Goal: Information Seeking & Learning: Learn about a topic

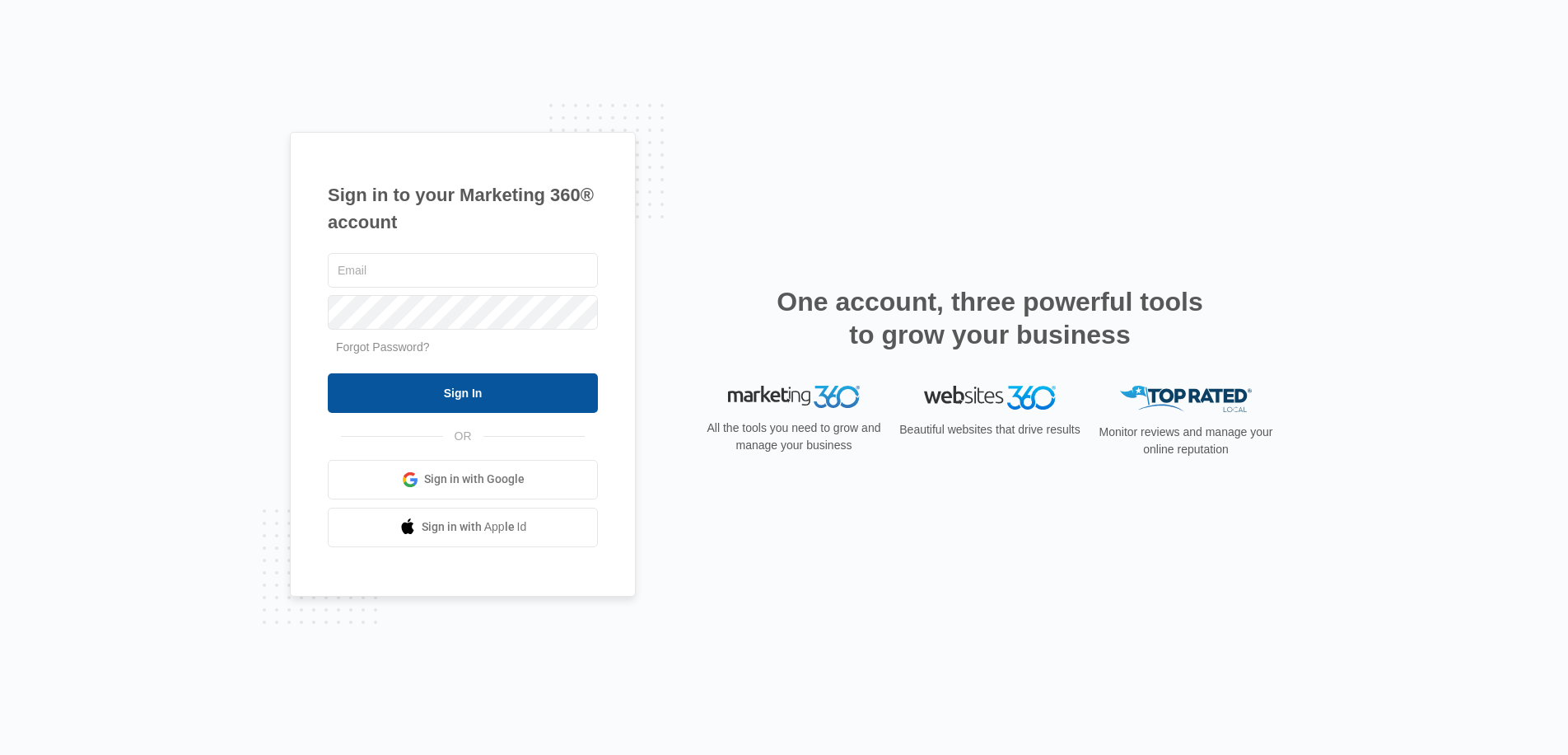
type input "[EMAIL_ADDRESS][DOMAIN_NAME]"
click at [478, 399] on input "Sign In" at bounding box center [463, 393] width 271 height 40
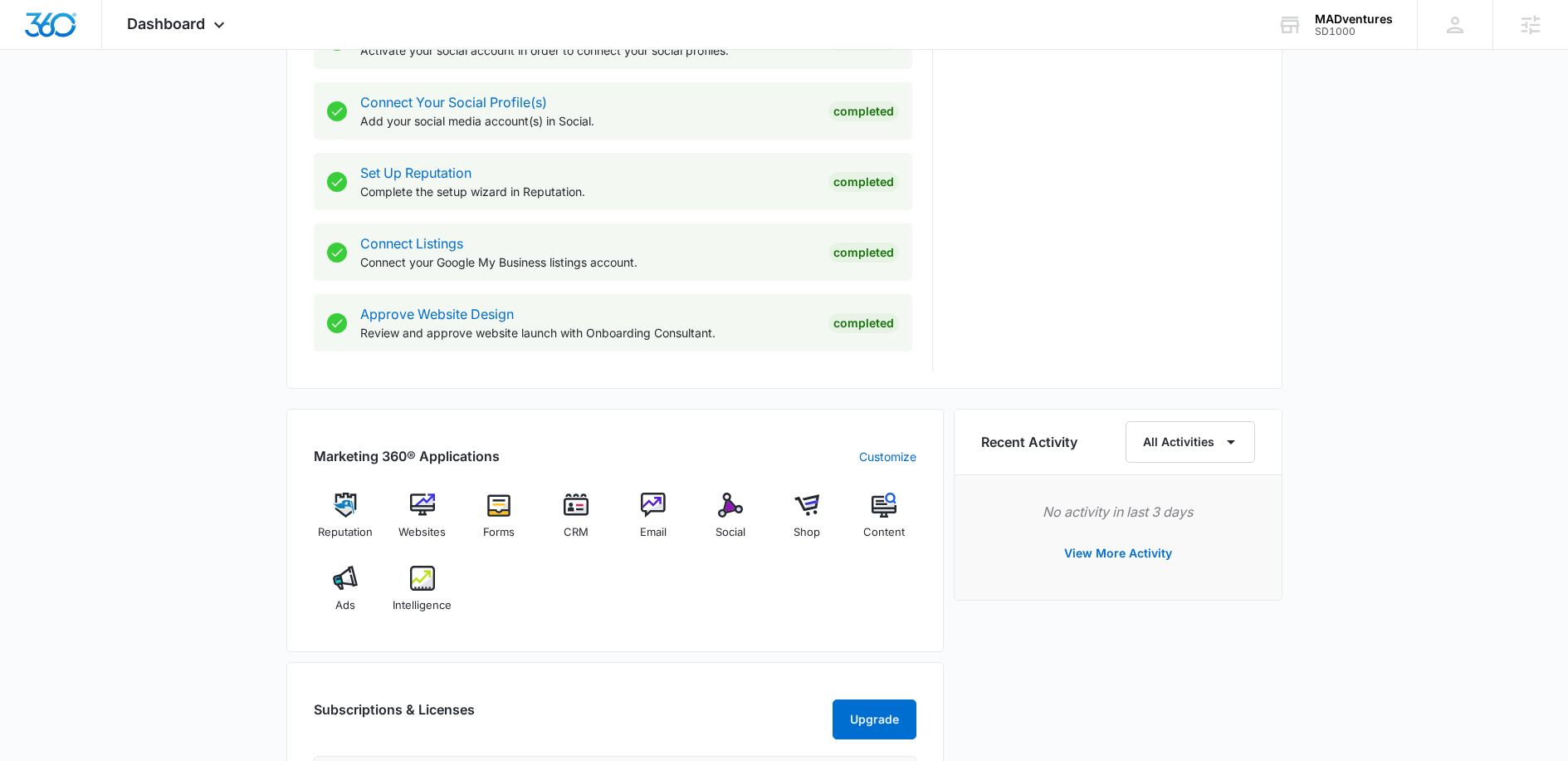
scroll to position [769, 0]
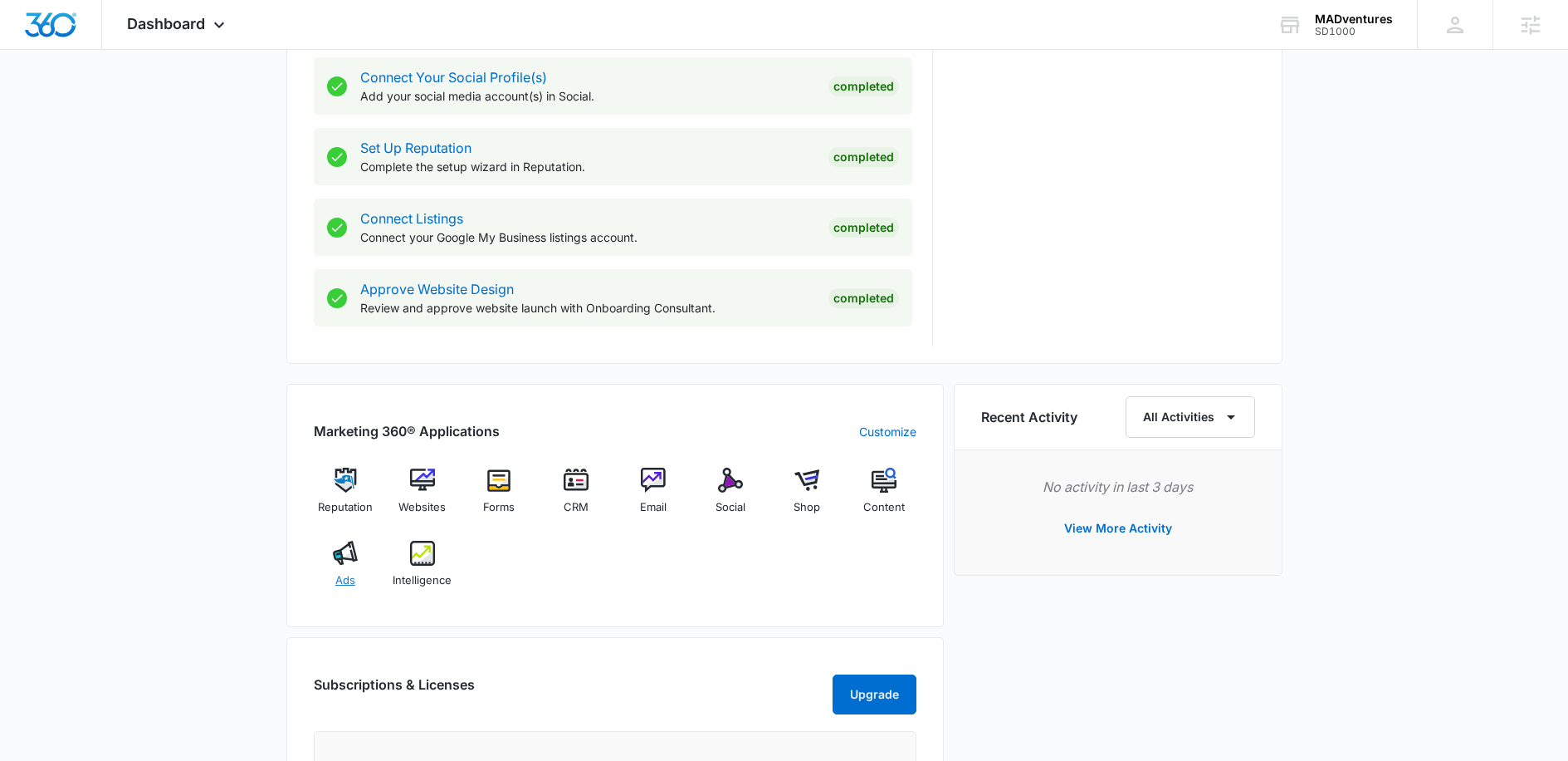
click at [351, 565] on img at bounding box center [345, 553] width 25 height 25
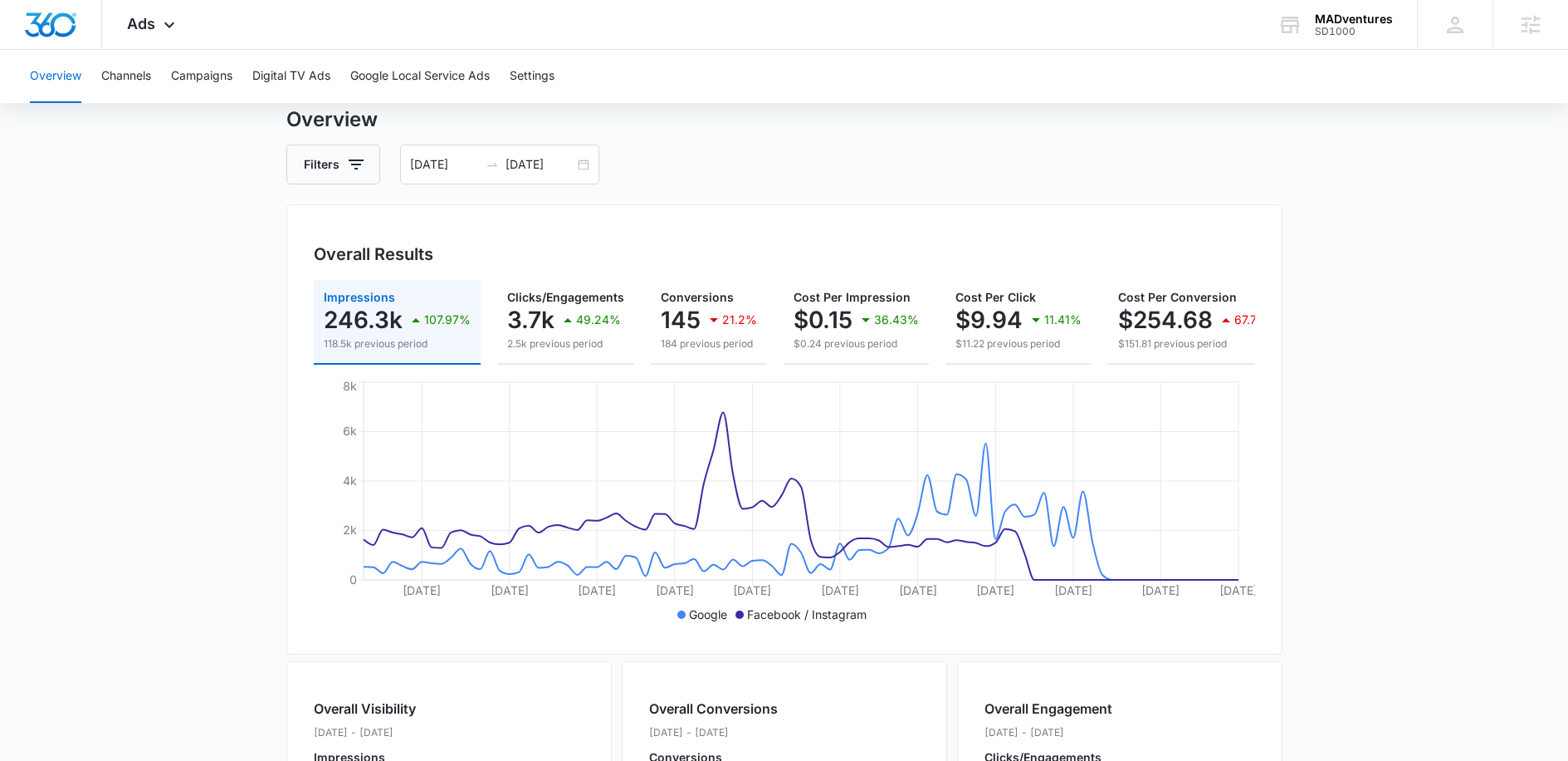
scroll to position [52, 0]
click at [578, 166] on div "12/06/2024 03/06/2025" at bounding box center [499, 163] width 199 height 40
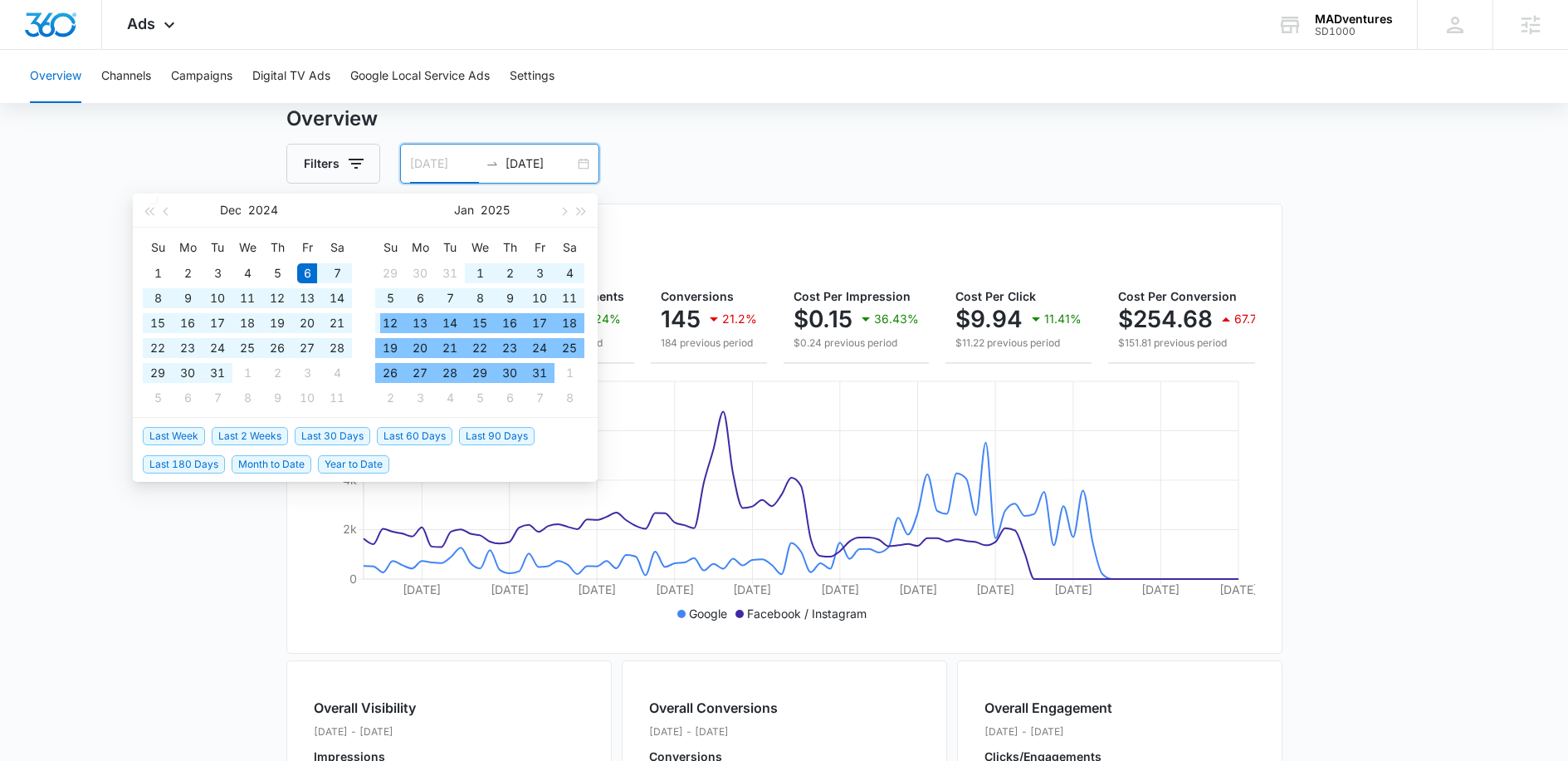
type input "[DATE]"
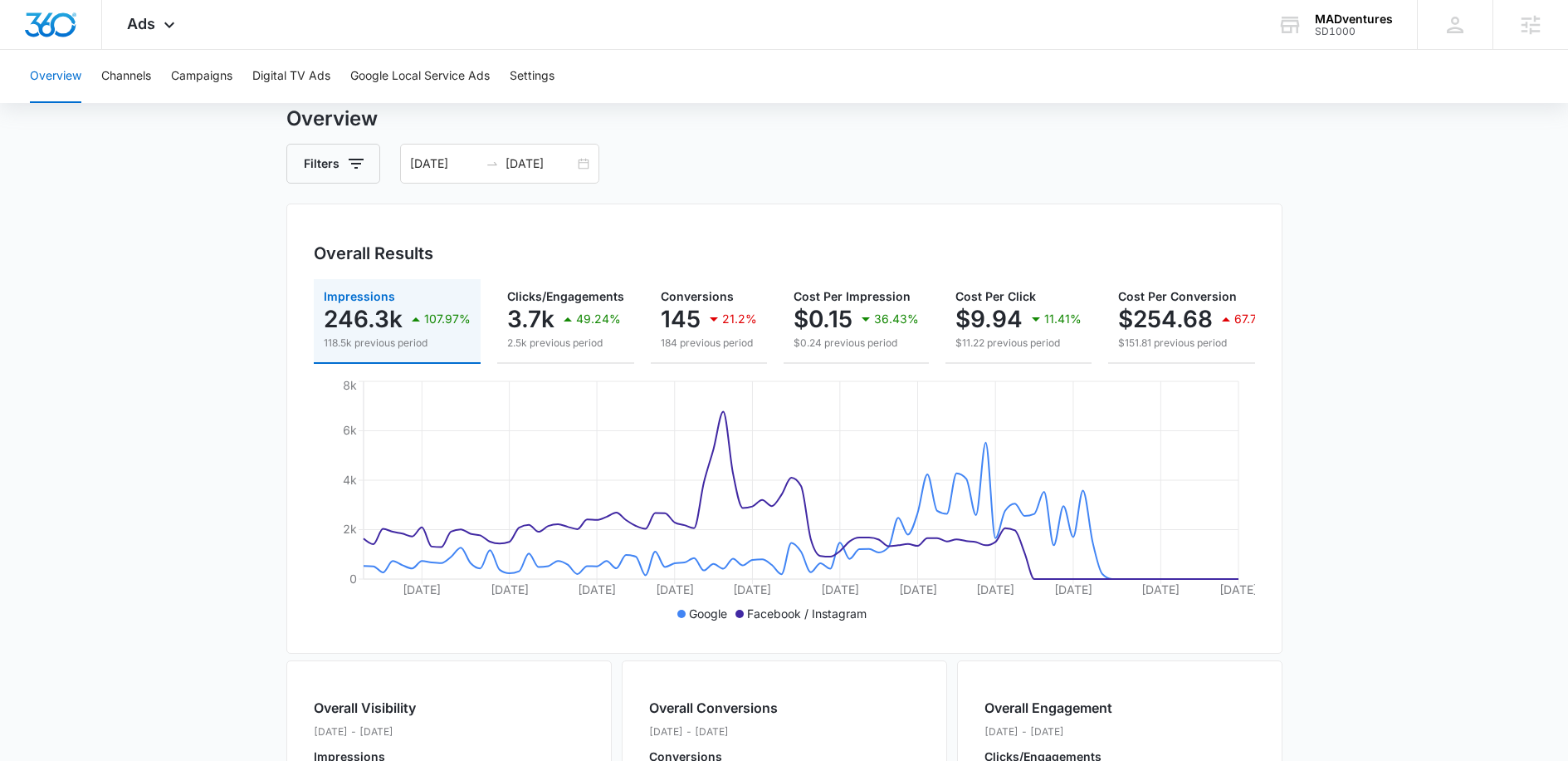
click at [910, 190] on div "Overview Filters 12/06/2024 03/06/2025 Overall Results Impressions 246.3k 107.9…" at bounding box center [784, 700] width 996 height 1192
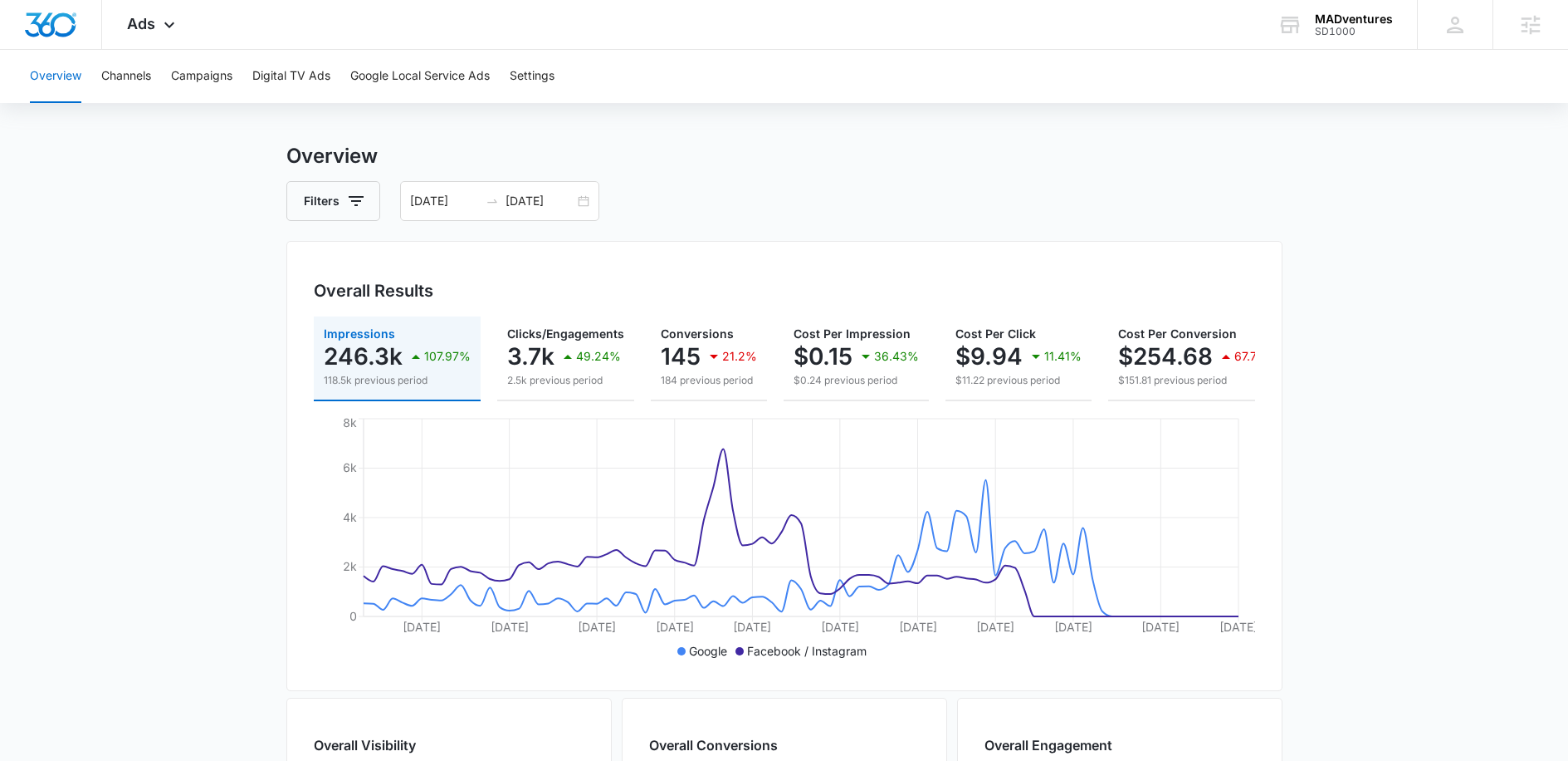
scroll to position [0, 0]
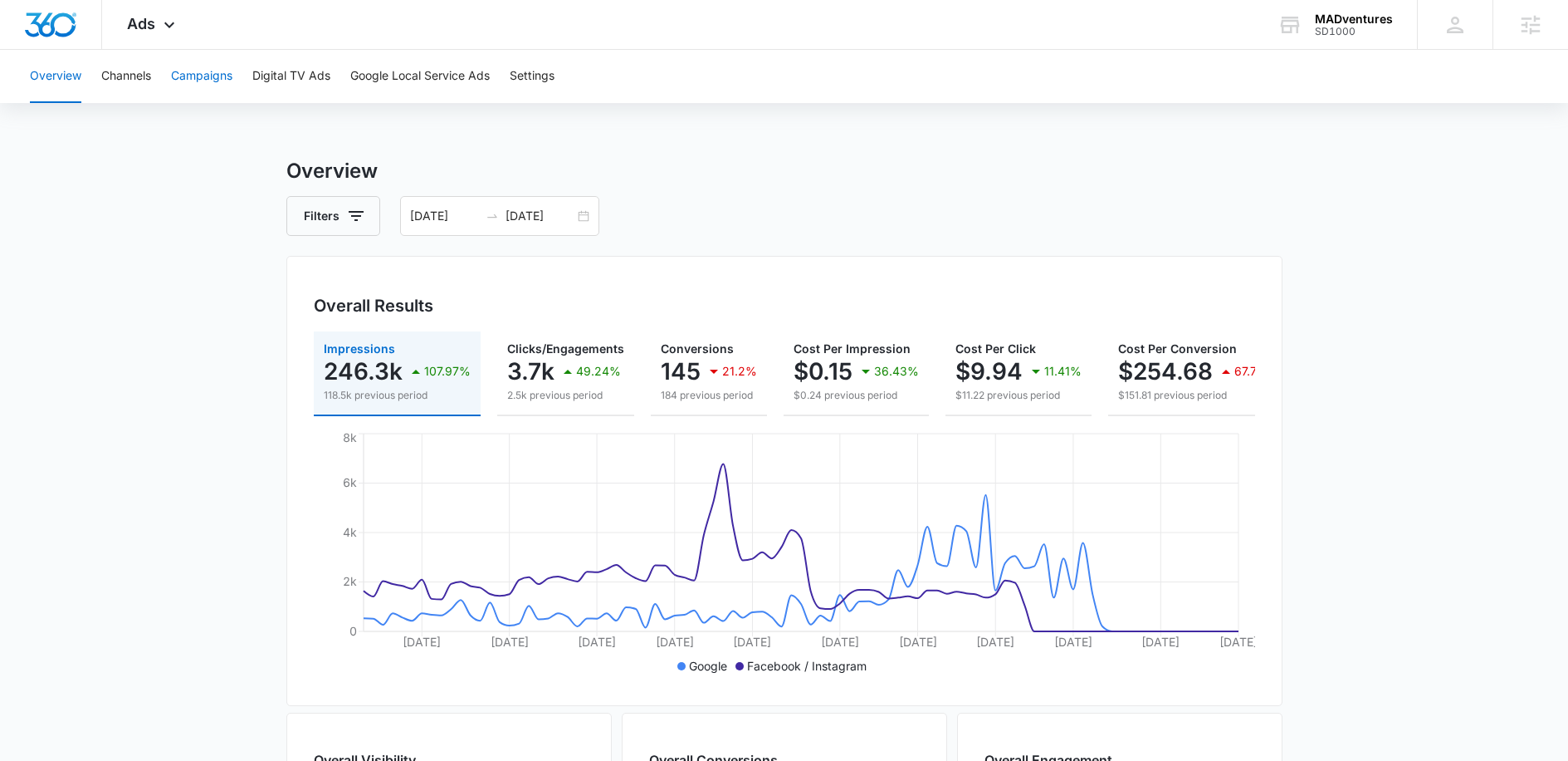
click at [213, 82] on button "Campaigns" at bounding box center [201, 76] width 61 height 53
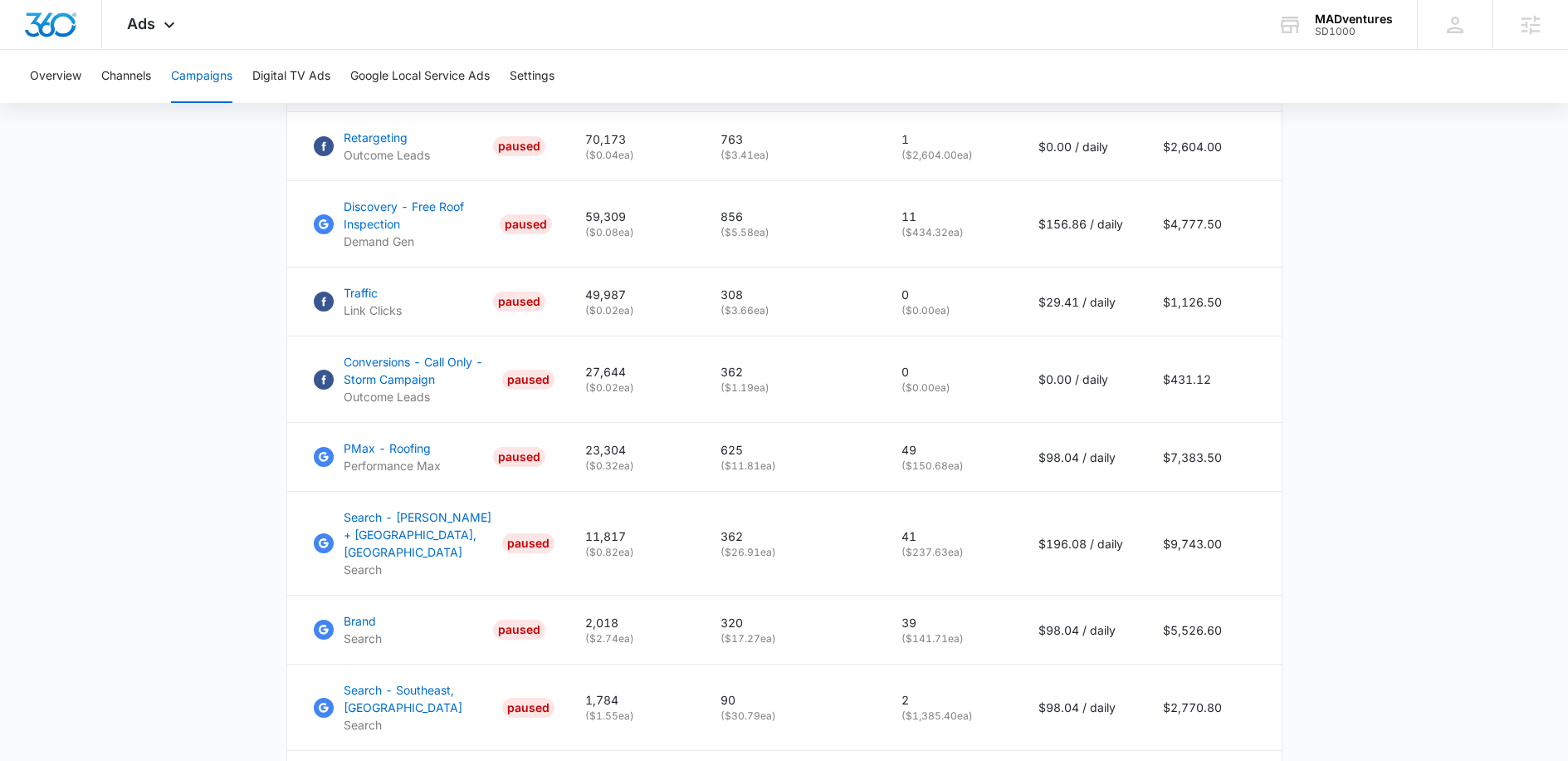
scroll to position [819, 0]
click at [367, 455] on p "PMax - Roofing" at bounding box center [392, 447] width 97 height 18
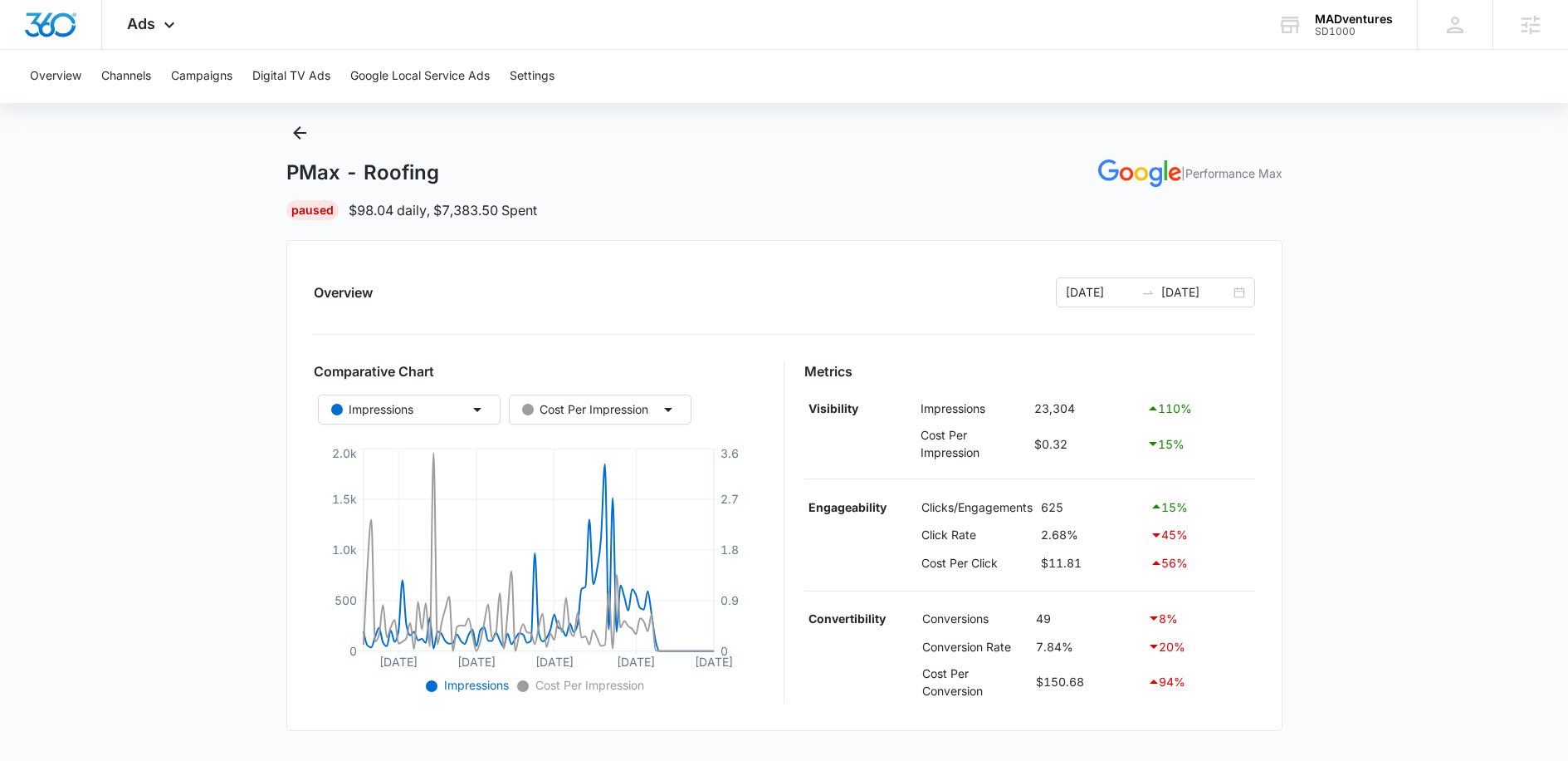
scroll to position [54, 0]
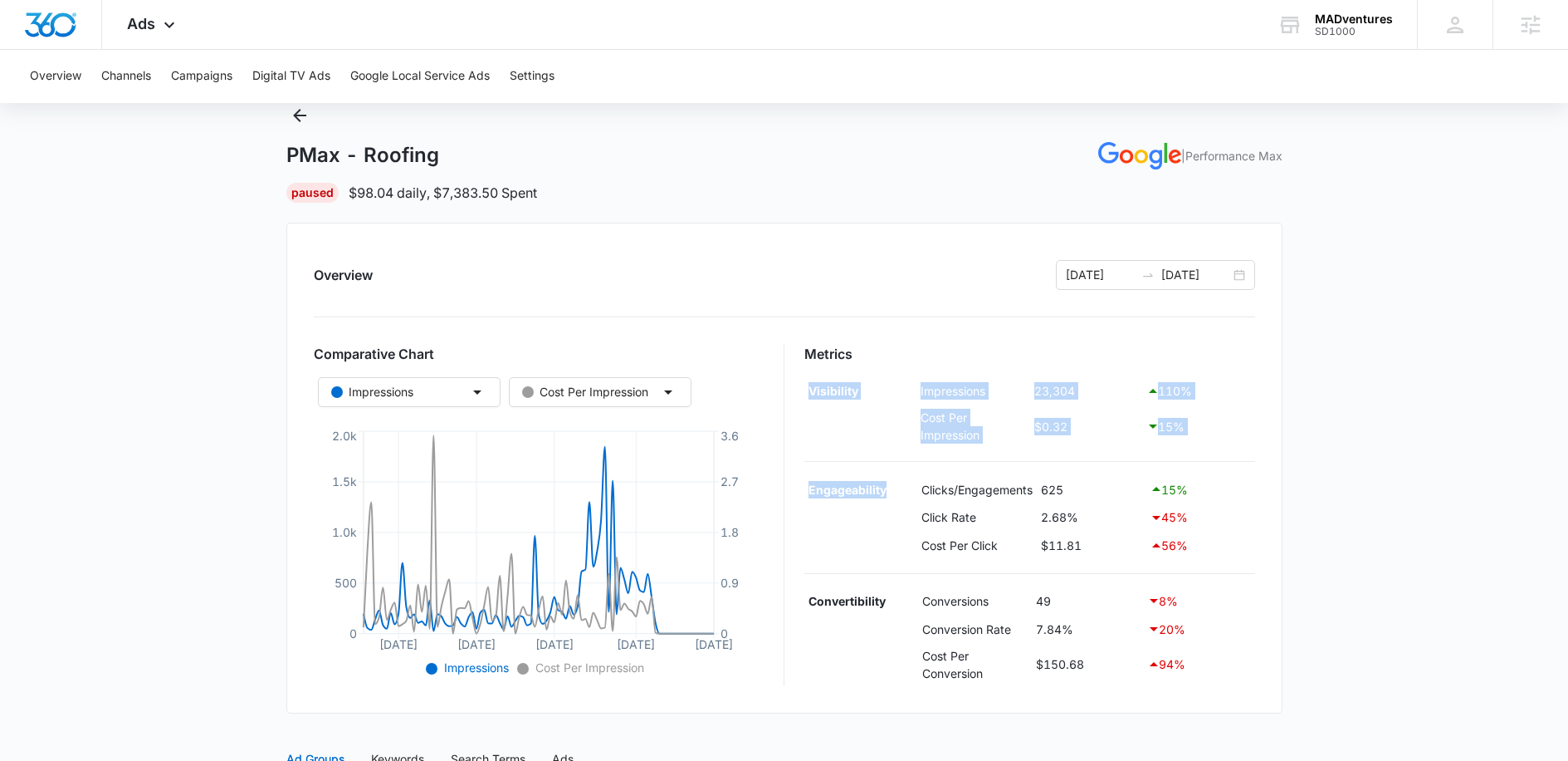
drag, startPoint x: 892, startPoint y: 501, endPoint x: 813, endPoint y: 393, distance: 133.8
click at [813, 393] on div "Metrics Visibility Impressions 23,304 110 % Cost Per Impression $0.32 15 % Enga…" at bounding box center [1030, 515] width 451 height 342
click at [932, 403] on td "Impressions" at bounding box center [974, 392] width 113 height 28
drag, startPoint x: 1019, startPoint y: 393, endPoint x: 1078, endPoint y: 392, distance: 59.0
click at [1078, 392] on tr "Visibility Impressions 23,304 110 %" at bounding box center [1030, 392] width 451 height 28
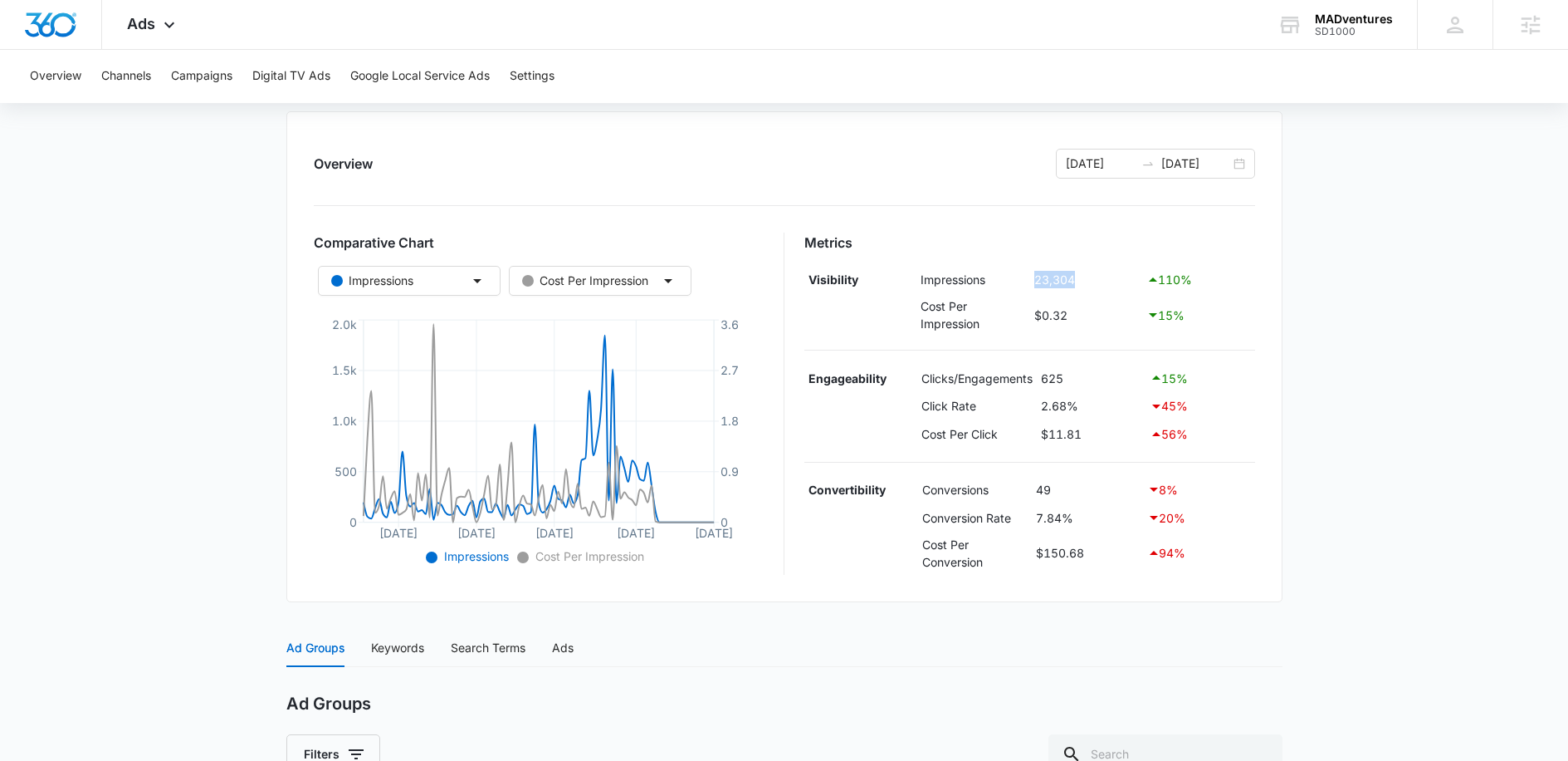
scroll to position [175, 0]
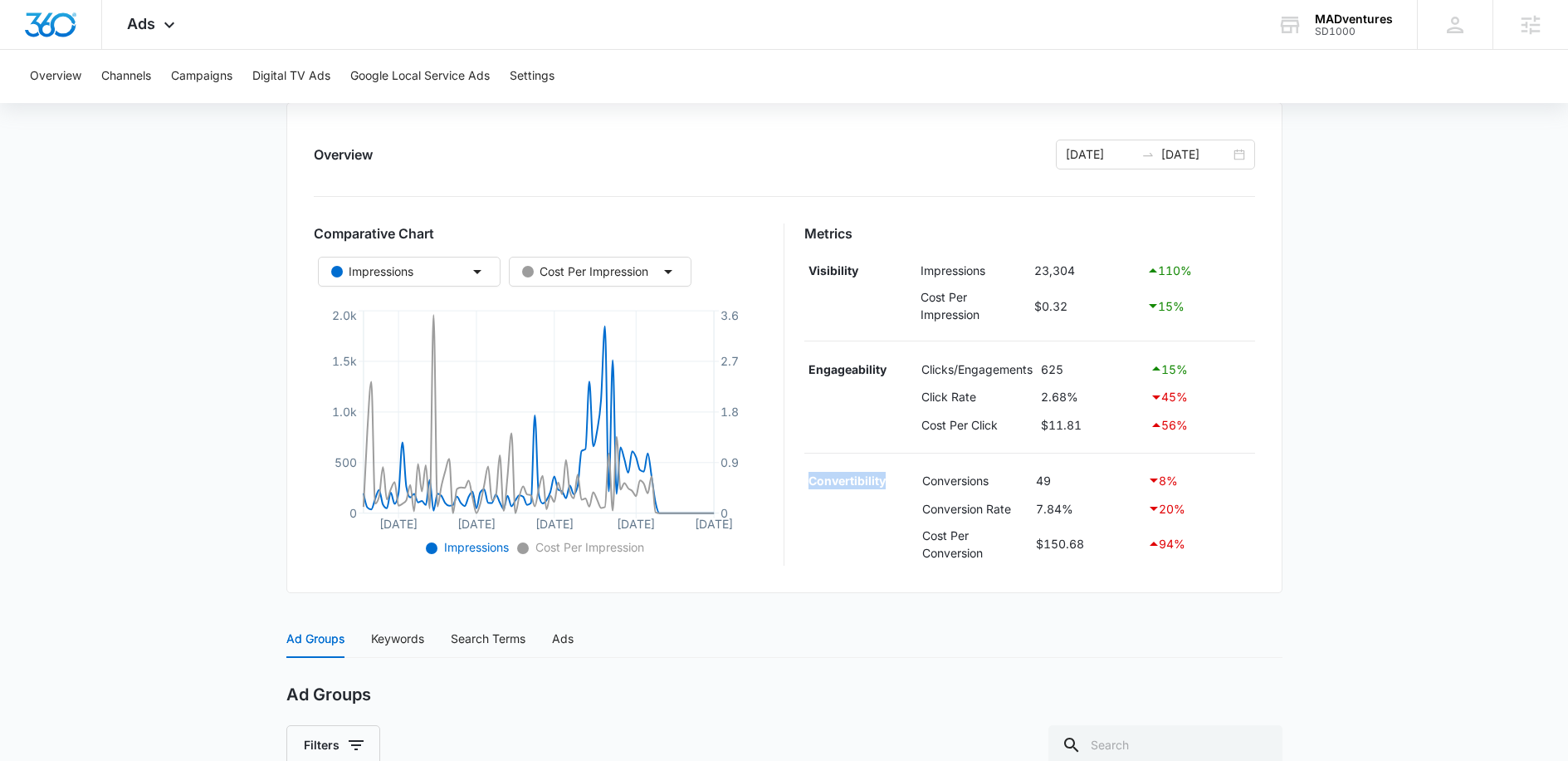
drag, startPoint x: 794, startPoint y: 483, endPoint x: 906, endPoint y: 485, distance: 112.0
click at [906, 485] on div "Comparative Chart Impressions Cost Per Impression [DATE] [DATE] Jan [DATE] [DAT…" at bounding box center [784, 394] width 941 height 342
drag, startPoint x: 1024, startPoint y: 478, endPoint x: 1084, endPoint y: 479, distance: 60.0
click at [1084, 479] on tr "Convertibility Conversions 49 8 %" at bounding box center [1030, 481] width 451 height 28
drag, startPoint x: 1031, startPoint y: 513, endPoint x: 1077, endPoint y: 511, distance: 46.0
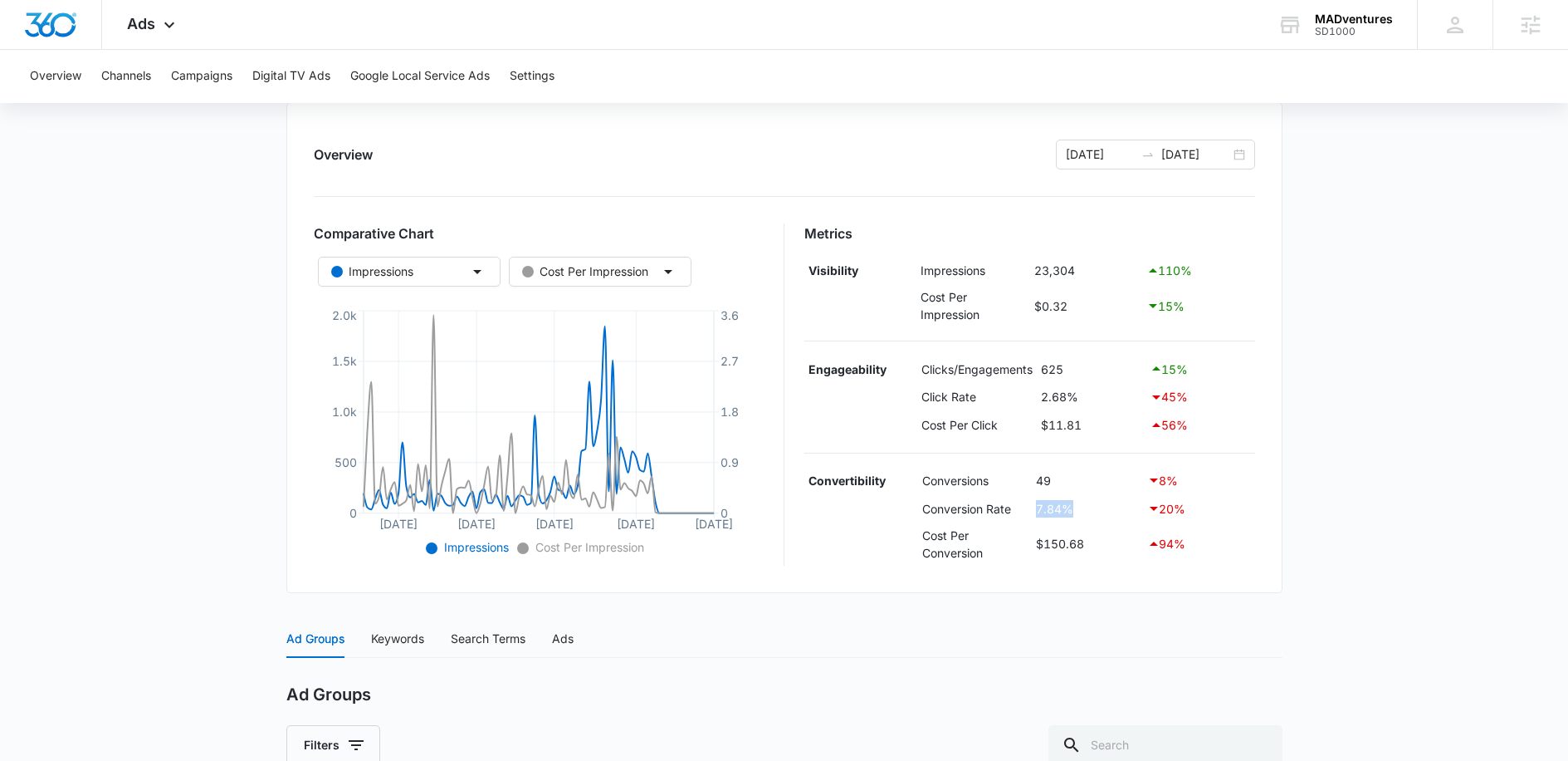
click at [1077, 511] on tr "Conversion Rate 7.84% 20 %" at bounding box center [1030, 509] width 451 height 28
drag, startPoint x: 1020, startPoint y: 549, endPoint x: 1095, endPoint y: 549, distance: 75.0
click at [1095, 549] on tr "Cost Per Conversion $150.68 94 %" at bounding box center [1030, 544] width 451 height 43
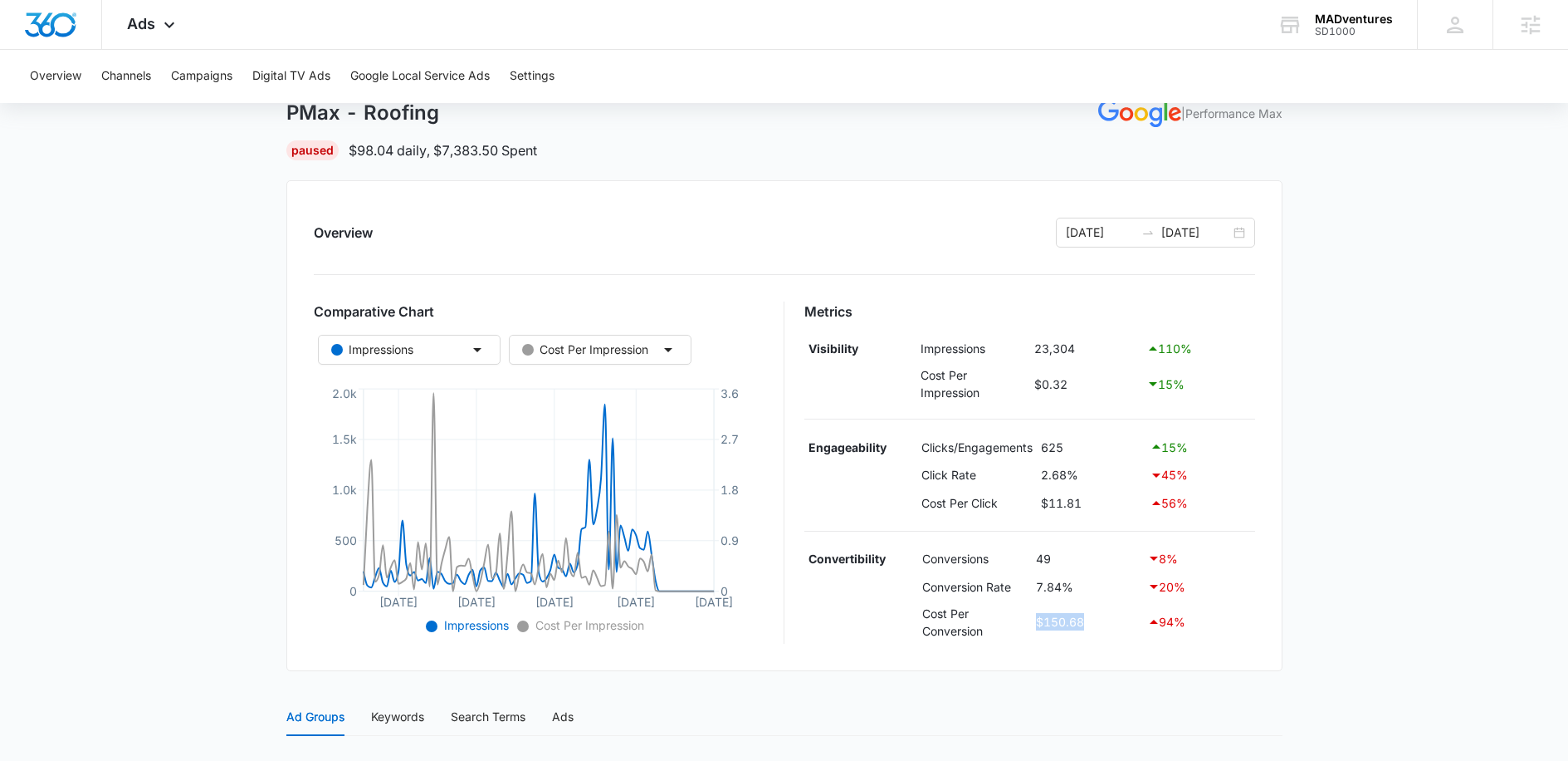
scroll to position [76, 0]
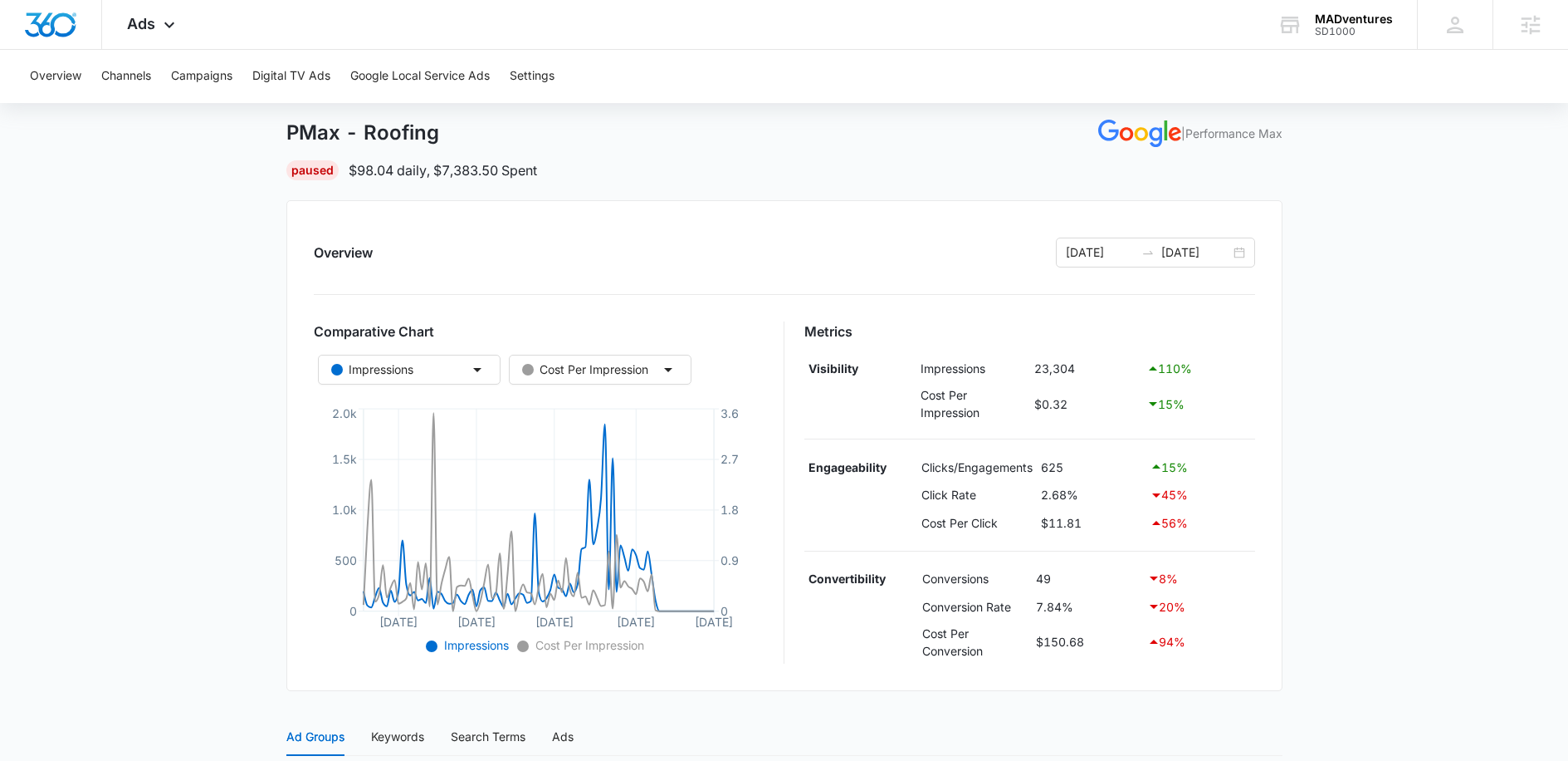
drag, startPoint x: 342, startPoint y: 159, endPoint x: 444, endPoint y: 179, distance: 103.9
click at [444, 179] on div "Paused $98.04 daily , $7,383.50 Spent" at bounding box center [784, 170] width 996 height 20
drag, startPoint x: 490, startPoint y: 171, endPoint x: 584, endPoint y: 171, distance: 94.0
click at [584, 171] on div "Paused $98.04 daily , $7,383.50 Spent" at bounding box center [784, 170] width 996 height 20
click at [142, 32] on span "Ads" at bounding box center [141, 24] width 28 height 18
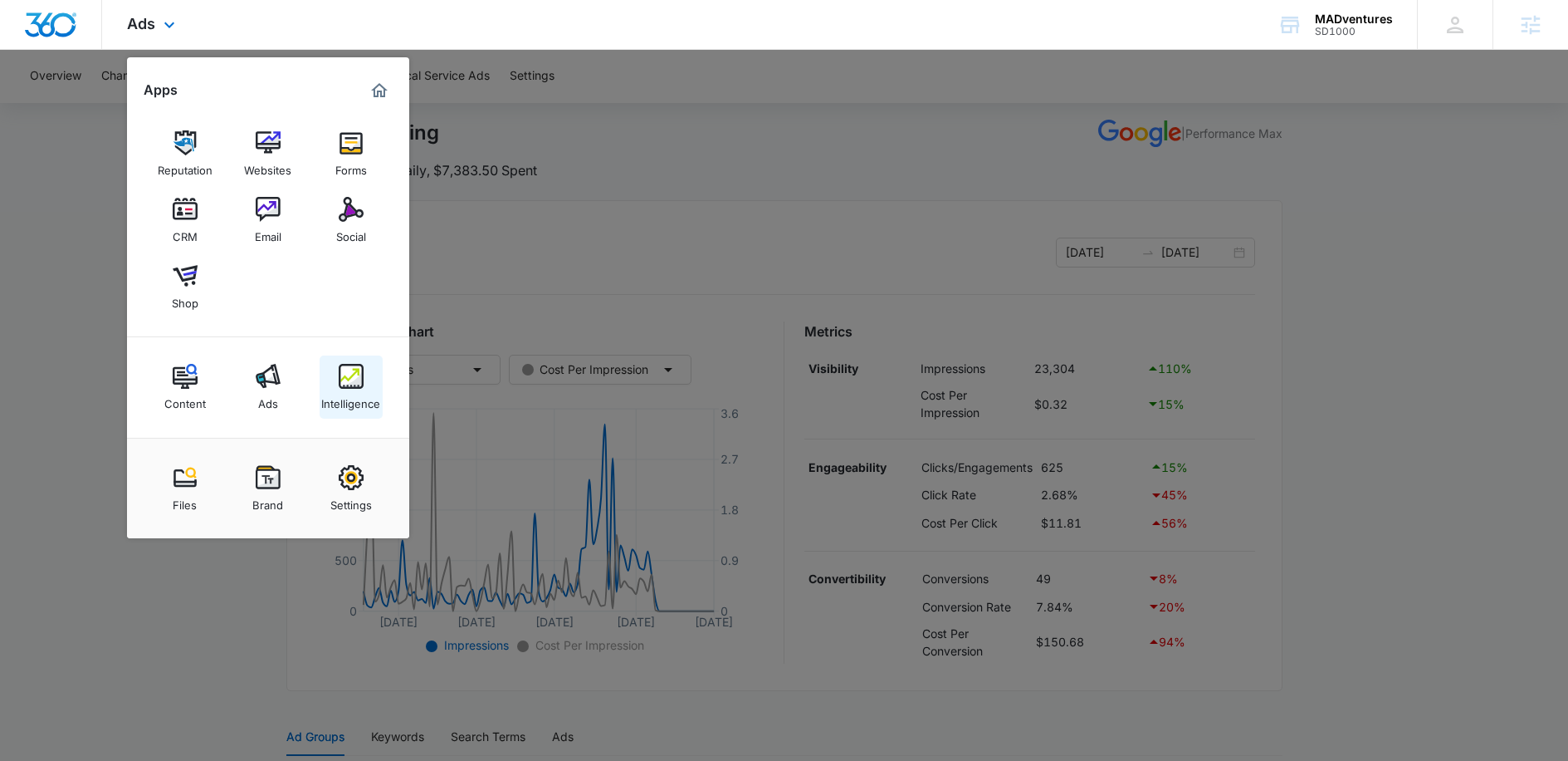
click at [355, 392] on div "Intelligence" at bounding box center [351, 400] width 59 height 21
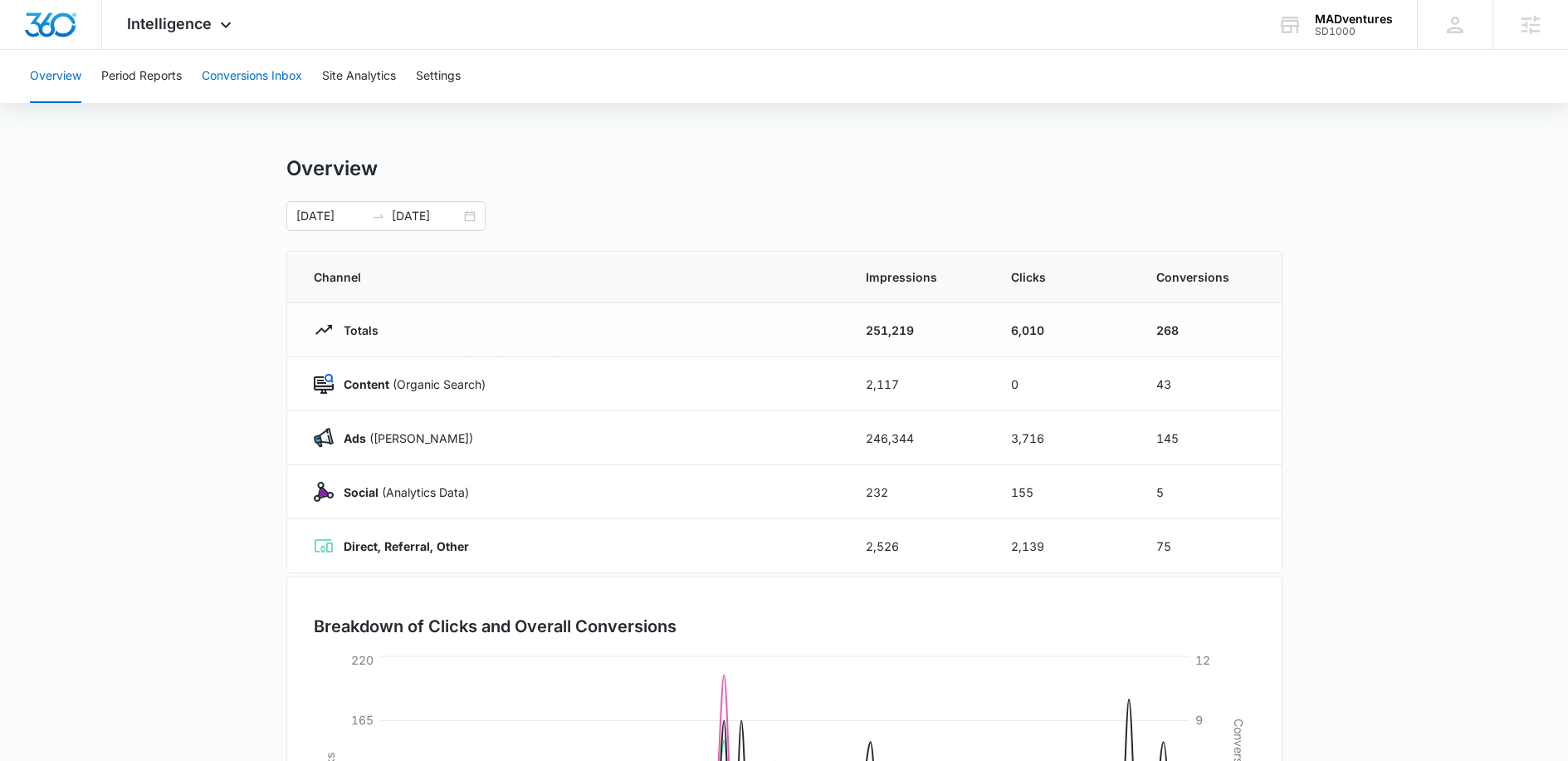
click at [284, 71] on button "Conversions Inbox" at bounding box center [251, 76] width 100 height 53
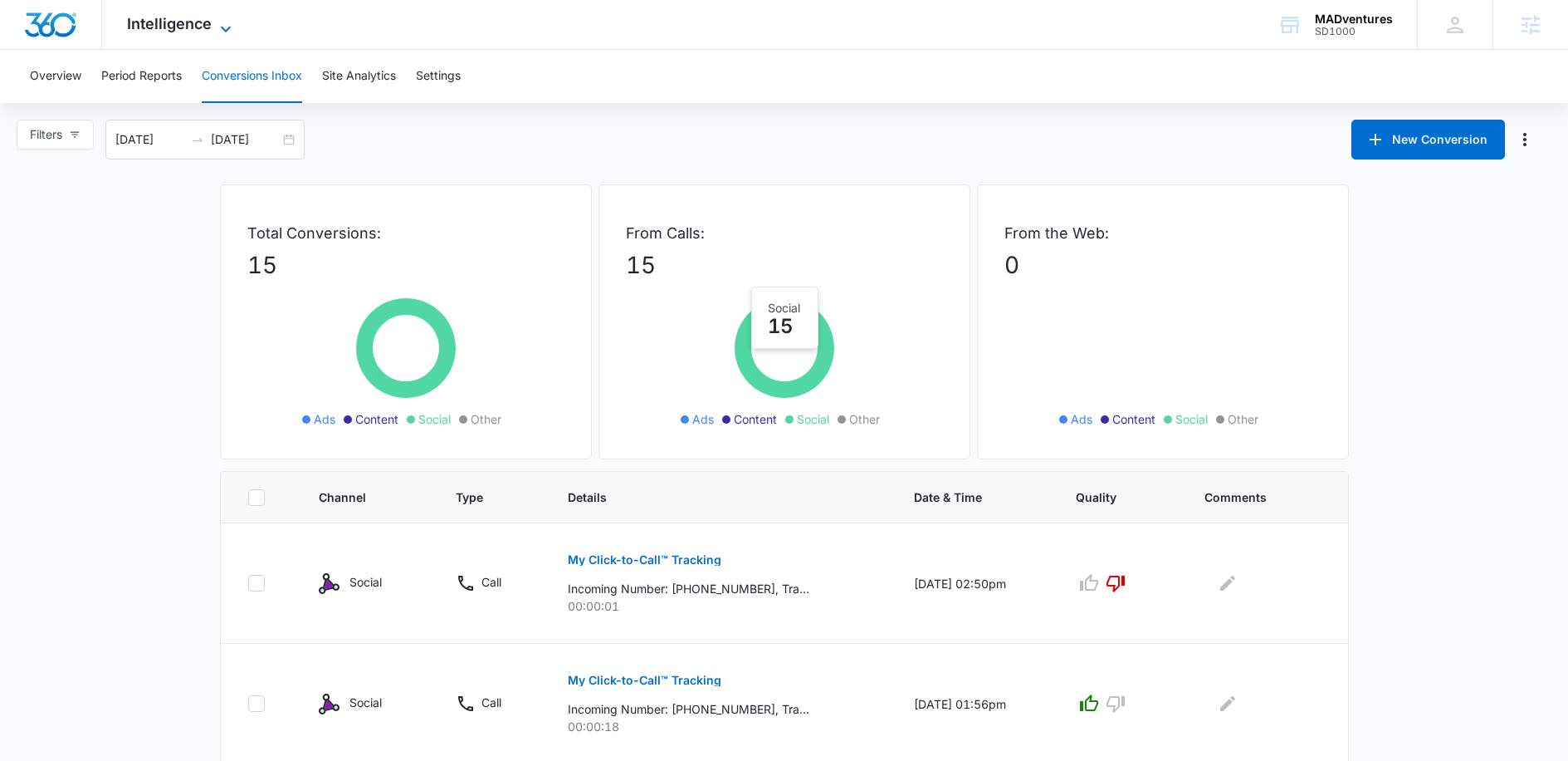
click at [216, 27] on icon at bounding box center [226, 29] width 20 height 20
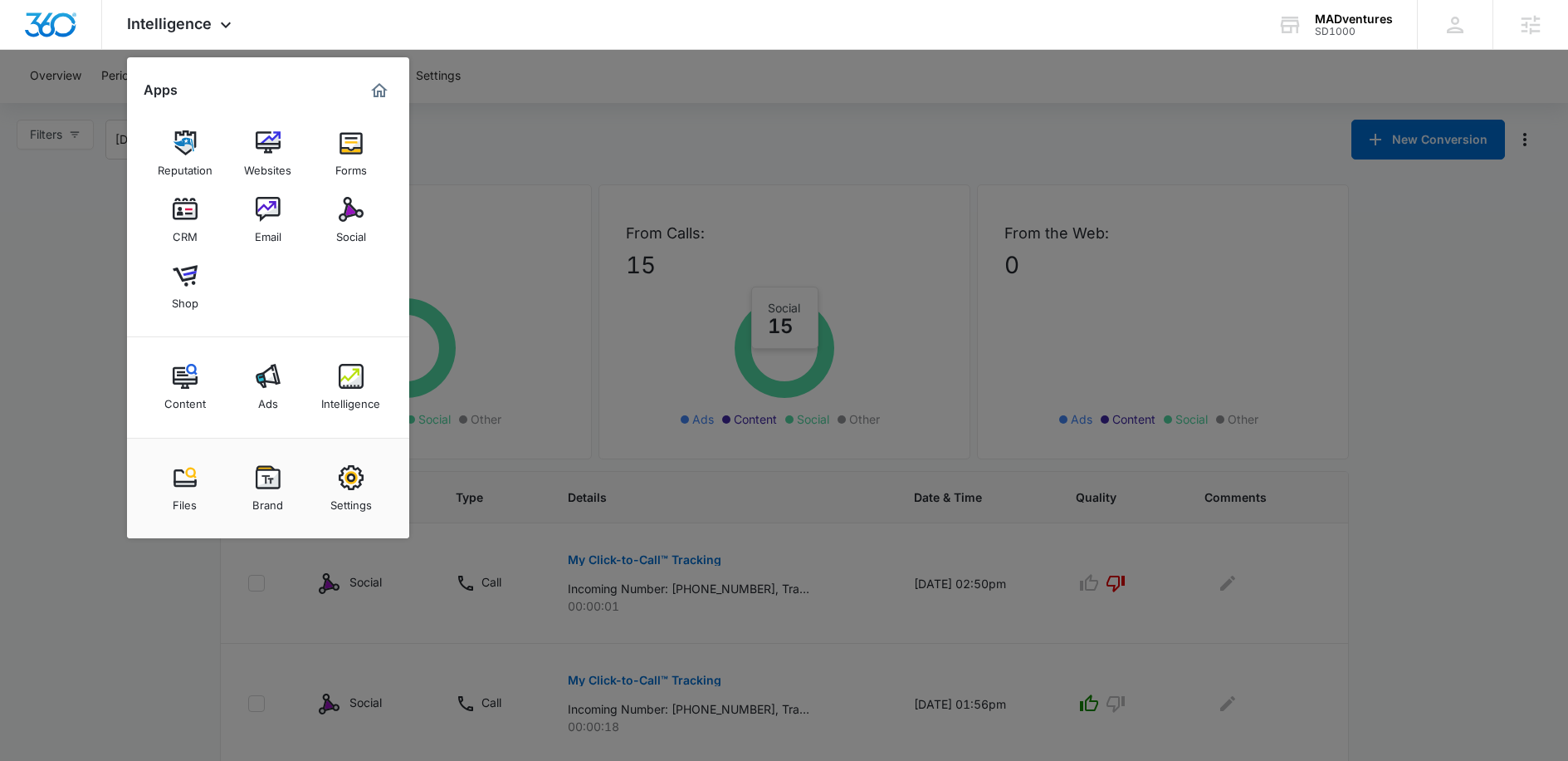
click at [504, 121] on div at bounding box center [784, 380] width 1568 height 761
